Goal: Transaction & Acquisition: Purchase product/service

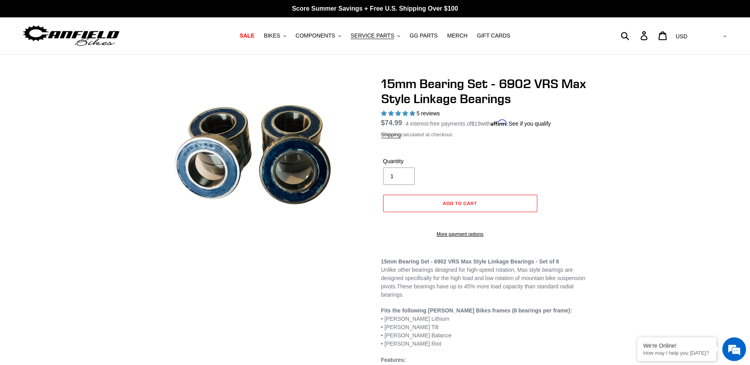
select select "highest-rating"
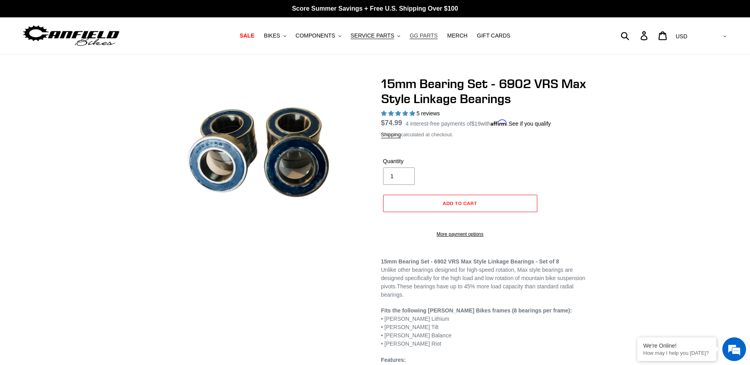
click at [420, 33] on span "GG PARTS" at bounding box center [423, 35] width 28 height 7
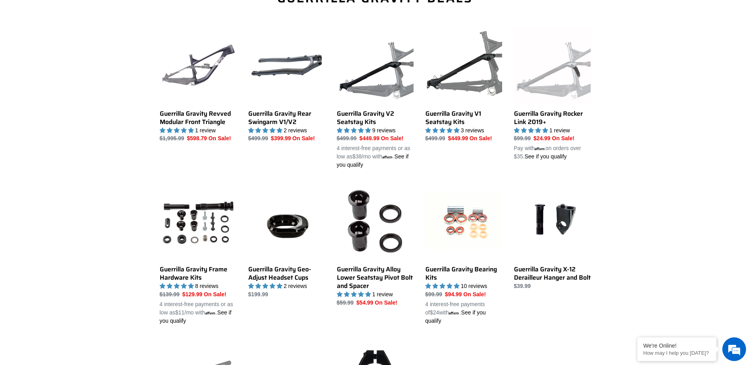
scroll to position [316, 0]
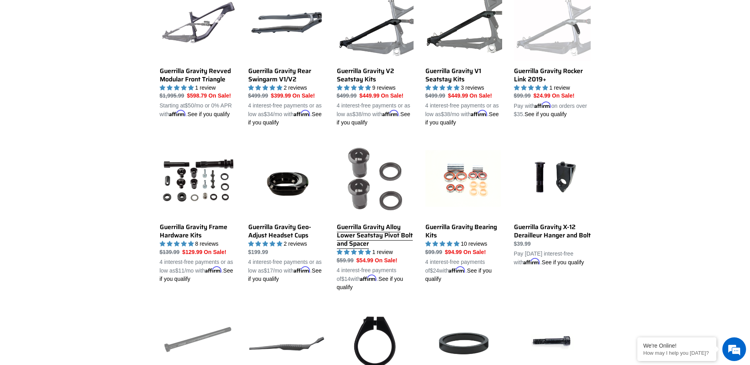
click at [370, 234] on link "Guerrilla Gravity Alloy Lower Seatstay Pivot Bolt and Spacer" at bounding box center [375, 216] width 77 height 151
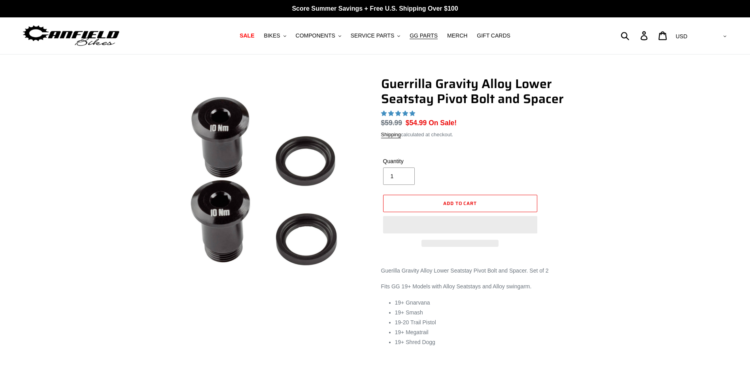
select select "highest-rating"
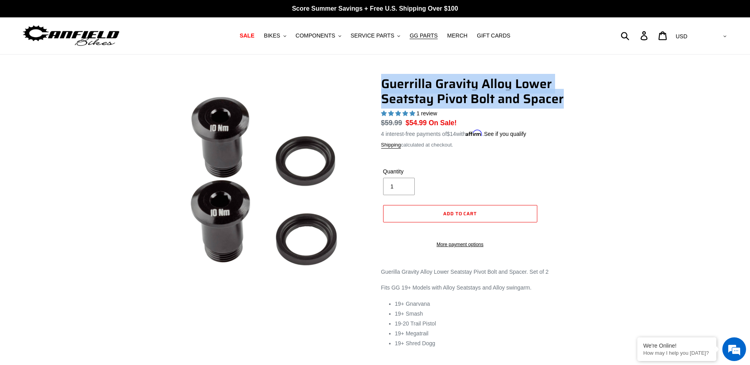
drag, startPoint x: 382, startPoint y: 84, endPoint x: 578, endPoint y: 103, distance: 196.9
click at [578, 103] on h1 "Guerrilla Gravity Alloy Lower Seatstay Pivot Bolt and Spacer" at bounding box center [485, 91] width 209 height 30
copy h1 "Guerrilla Gravity Alloy Lower Seatstay Pivot Bolt and Spacer"
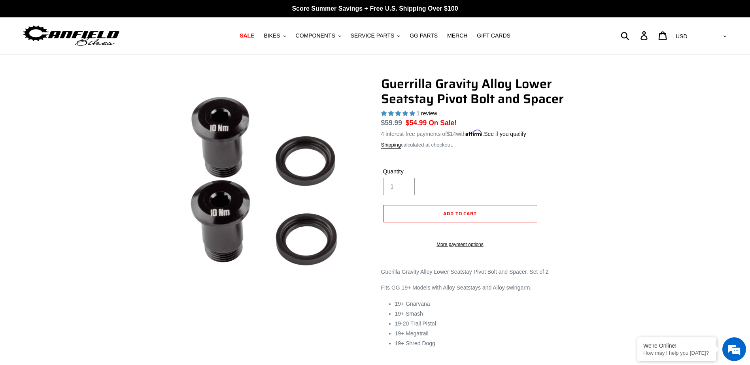
click at [571, 234] on div "Guerrilla Gravity Alloy Lower Seatstay Pivot Bolt and Spacer 1 review Regular p…" at bounding box center [485, 166] width 209 height 180
click at [666, 137] on div "Guerrilla Gravity Alloy Lower Seatstay Pivot Bolt and Spacer 1 review Regular p…" at bounding box center [375, 219] width 750 height 287
